Goal: Entertainment & Leisure: Consume media (video, audio)

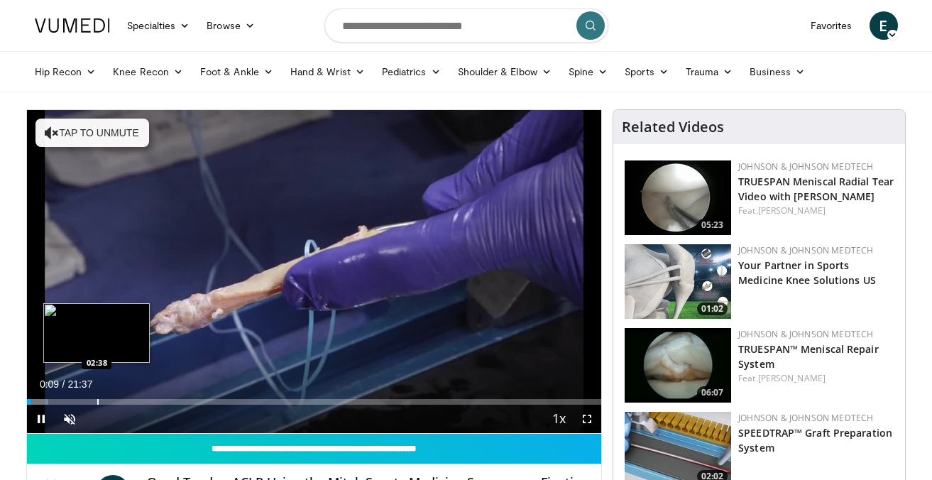
click at [97, 399] on div "Progress Bar" at bounding box center [97, 402] width 1 height 6
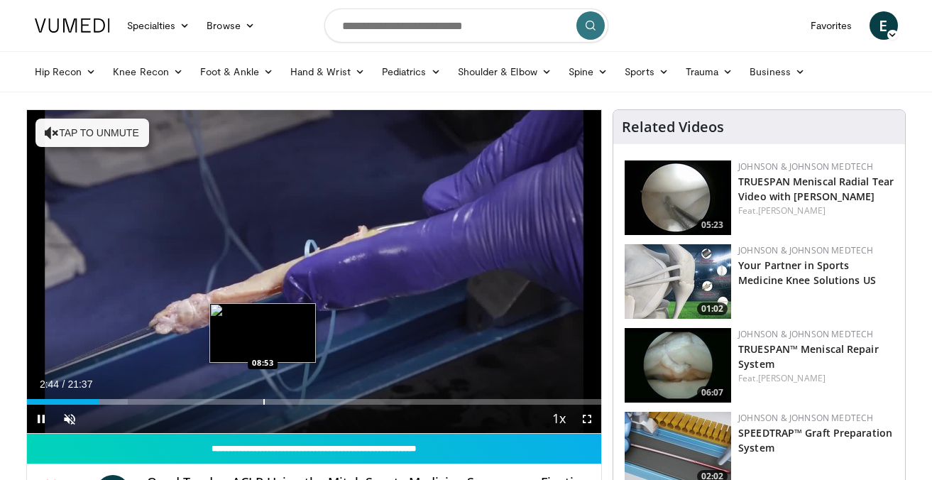
click at [263, 393] on div "Loaded : 17.57% 02:44 08:53" at bounding box center [314, 397] width 575 height 13
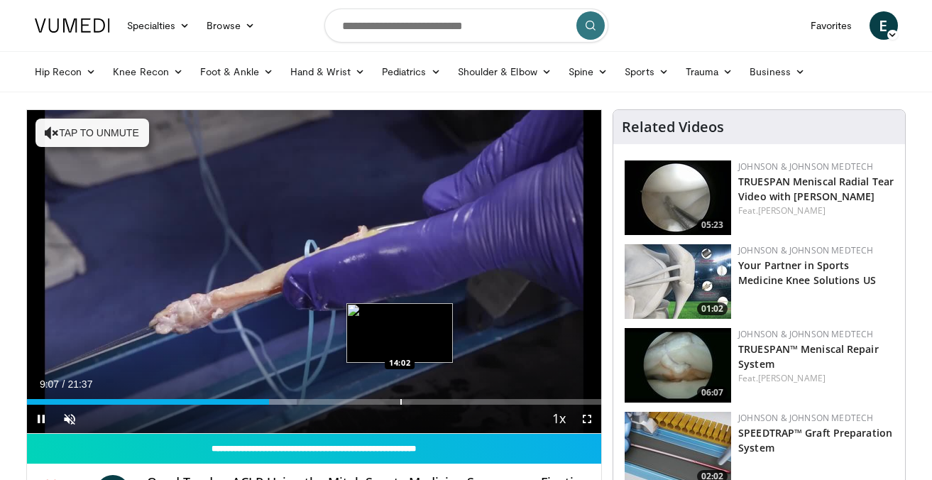
click at [400, 400] on div "Progress Bar" at bounding box center [400, 402] width 1 height 6
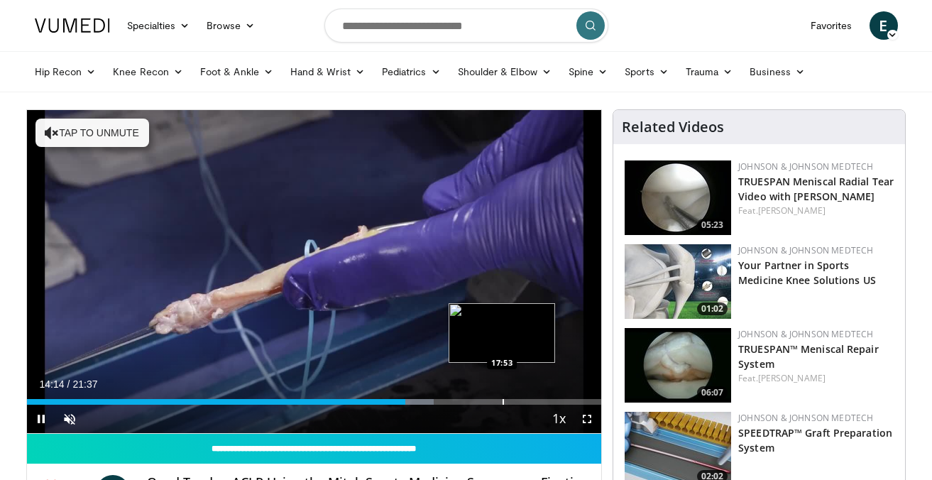
click at [503, 403] on div "Progress Bar" at bounding box center [503, 402] width 1 height 6
